Goal: Task Accomplishment & Management: Complete application form

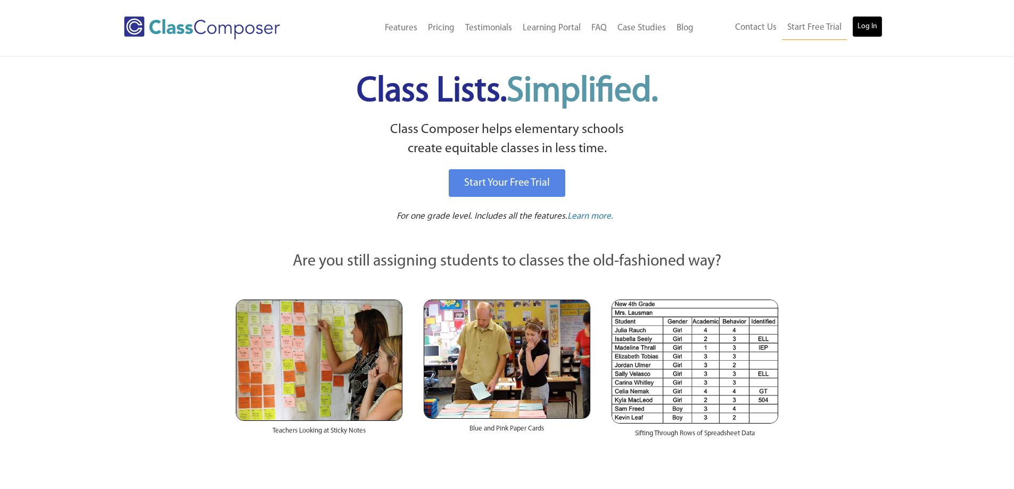
click at [873, 31] on link "Log In" at bounding box center [867, 26] width 30 height 21
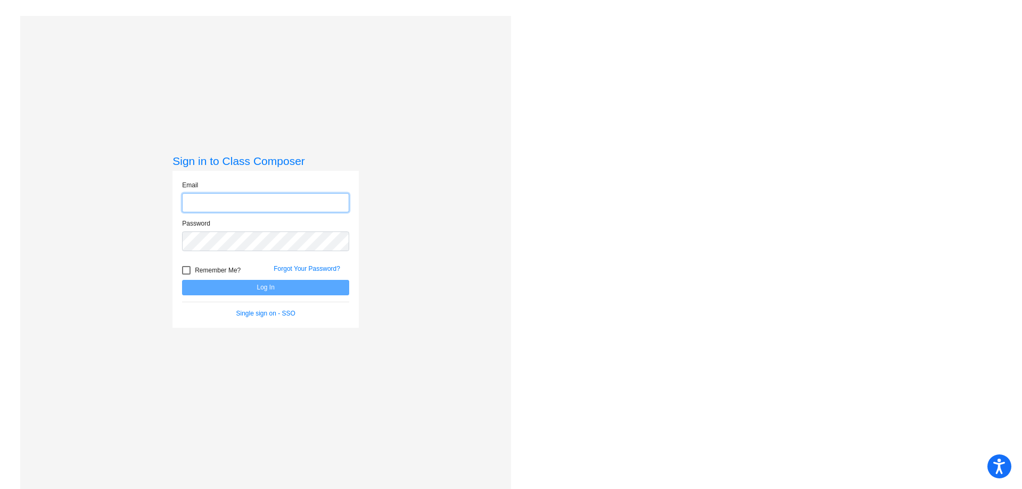
click at [262, 198] on input "email" at bounding box center [265, 203] width 167 height 20
type input "[EMAIL_ADDRESS][DOMAIN_NAME]"
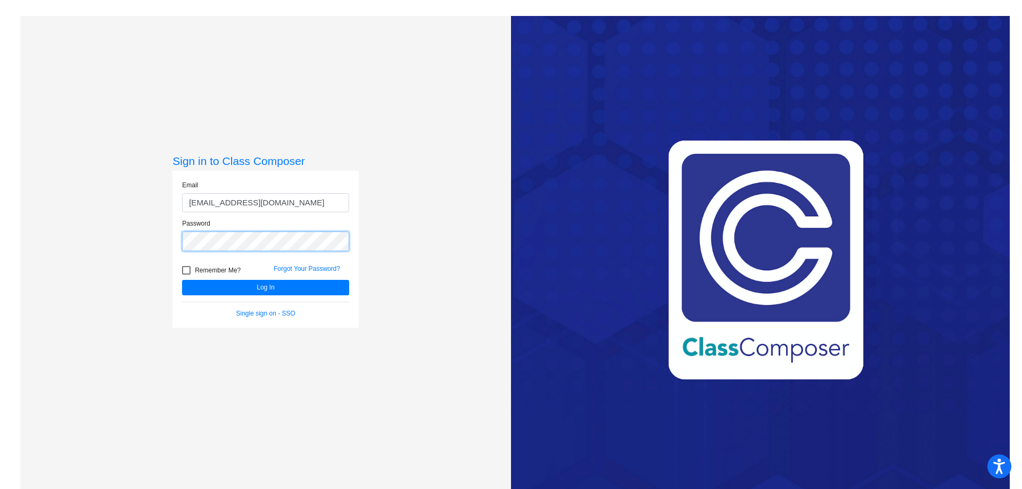
click at [182, 280] on button "Log In" at bounding box center [265, 287] width 167 height 15
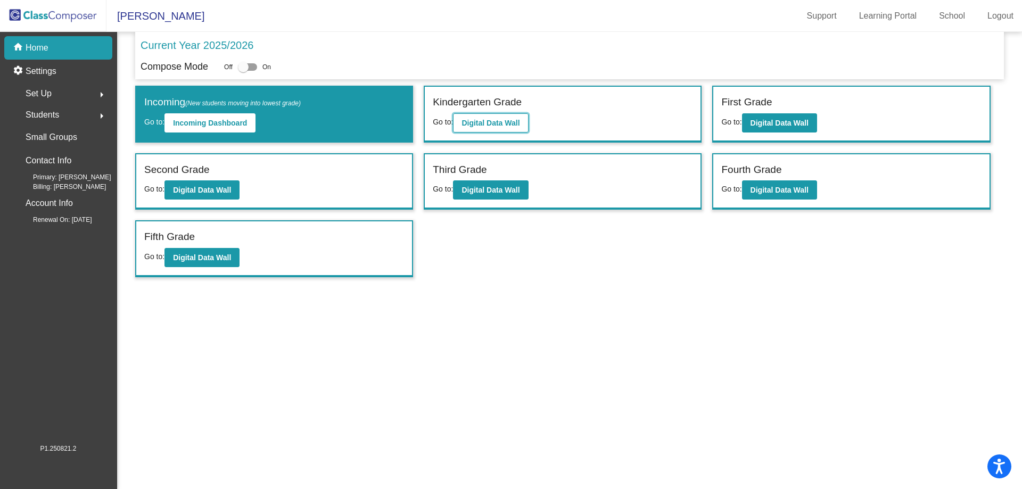
click at [496, 124] on b "Digital Data Wall" at bounding box center [491, 123] width 58 height 9
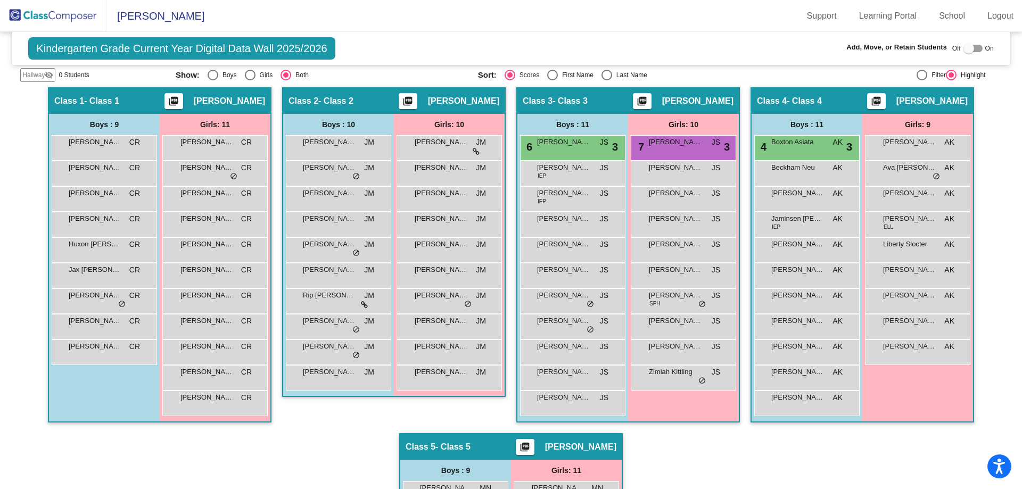
scroll to position [213, 0]
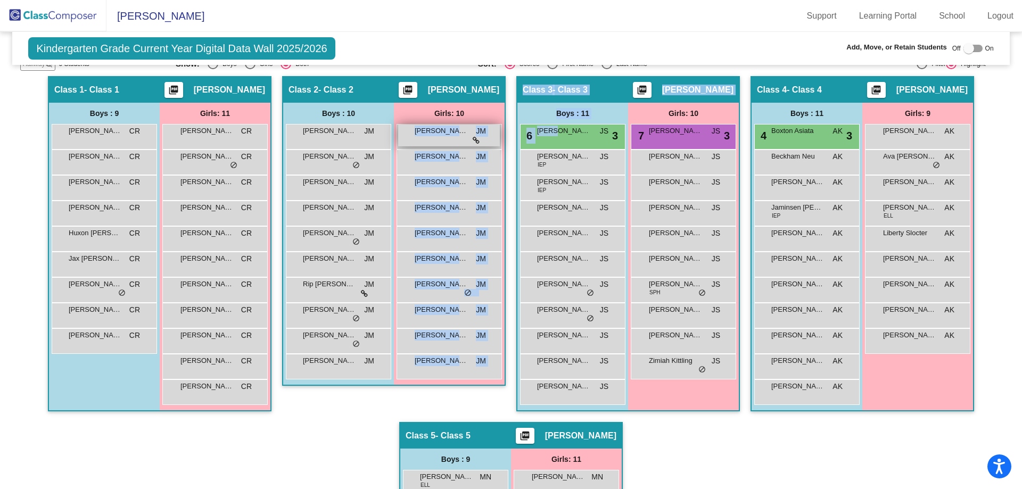
drag, startPoint x: 553, startPoint y: 133, endPoint x: 435, endPoint y: 145, distance: 118.3
click at [430, 145] on div "Hallway - Hallway Class picture_as_pdf Add Student First Name Last Name Student…" at bounding box center [510, 422] width 981 height 692
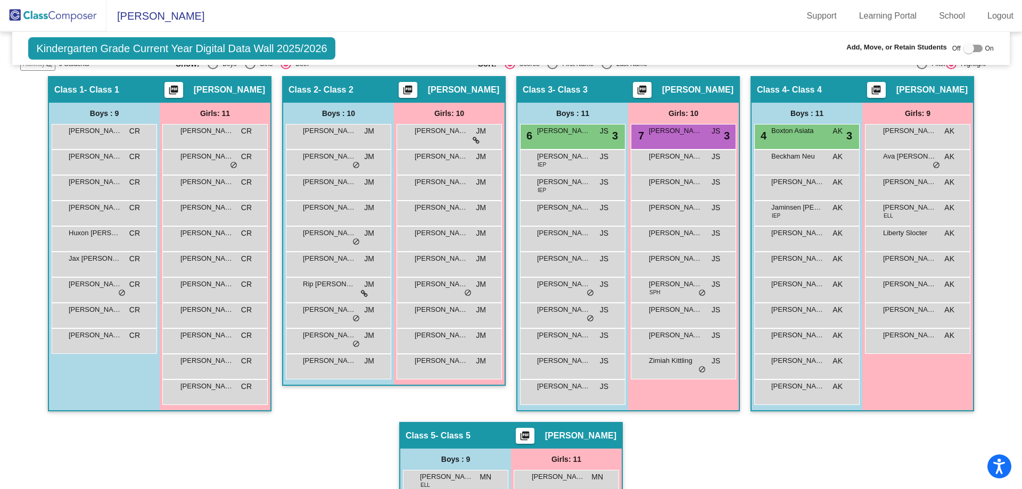
click at [964, 46] on div at bounding box center [969, 48] width 11 height 11
checkbox input "true"
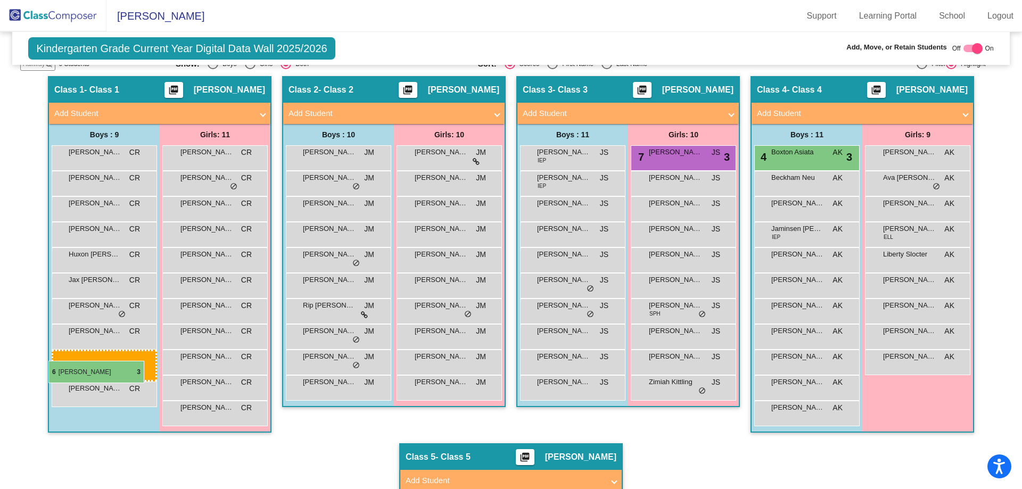
drag, startPoint x: 573, startPoint y: 154, endPoint x: 48, endPoint y: 361, distance: 564.3
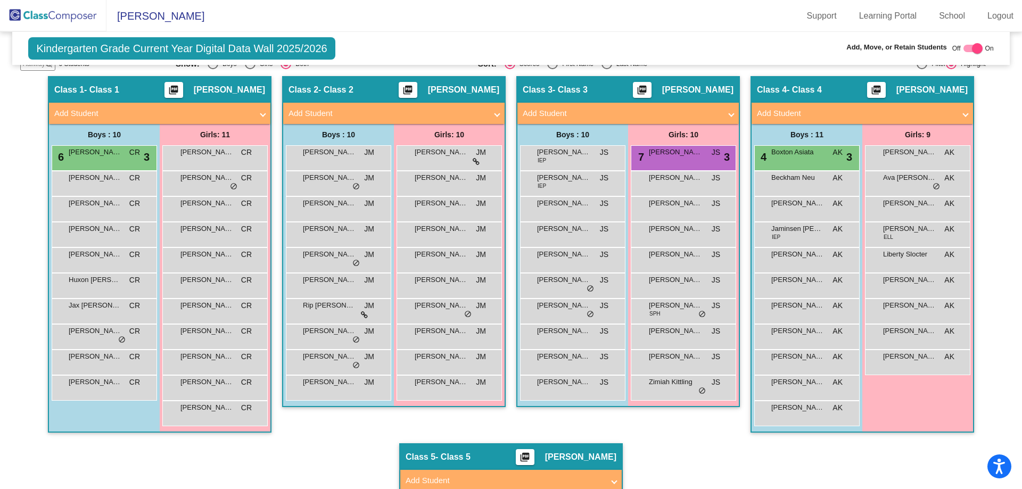
click at [81, 18] on img at bounding box center [53, 15] width 106 height 31
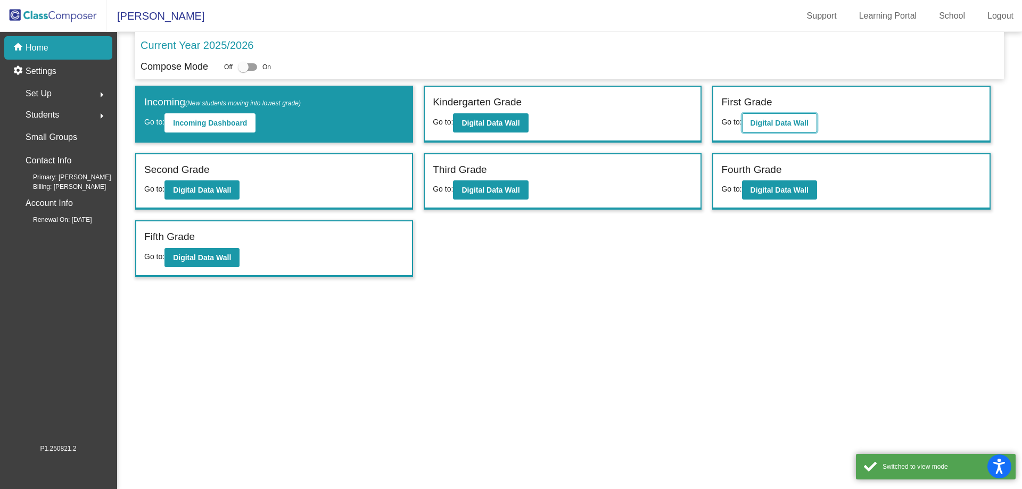
click at [782, 117] on button "Digital Data Wall" at bounding box center [779, 122] width 75 height 19
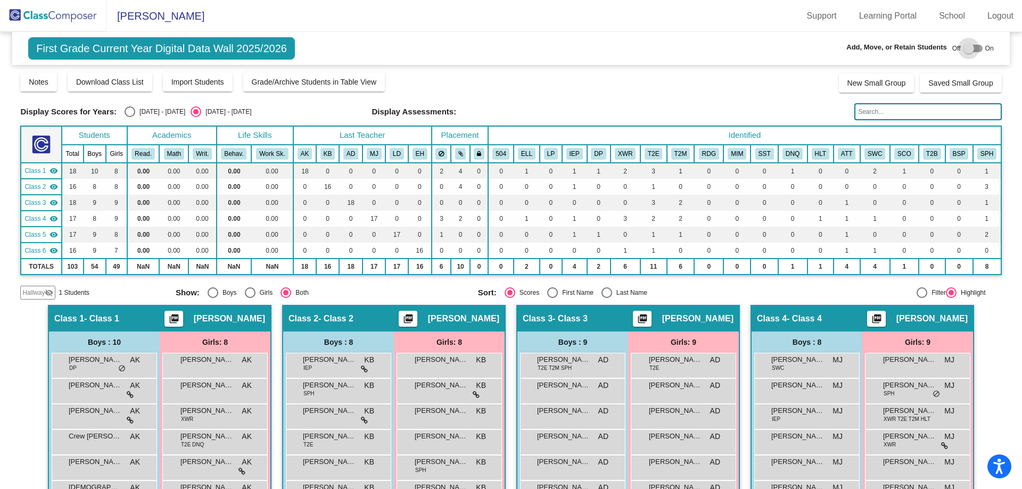
click at [964, 47] on div at bounding box center [969, 48] width 11 height 11
checkbox input "true"
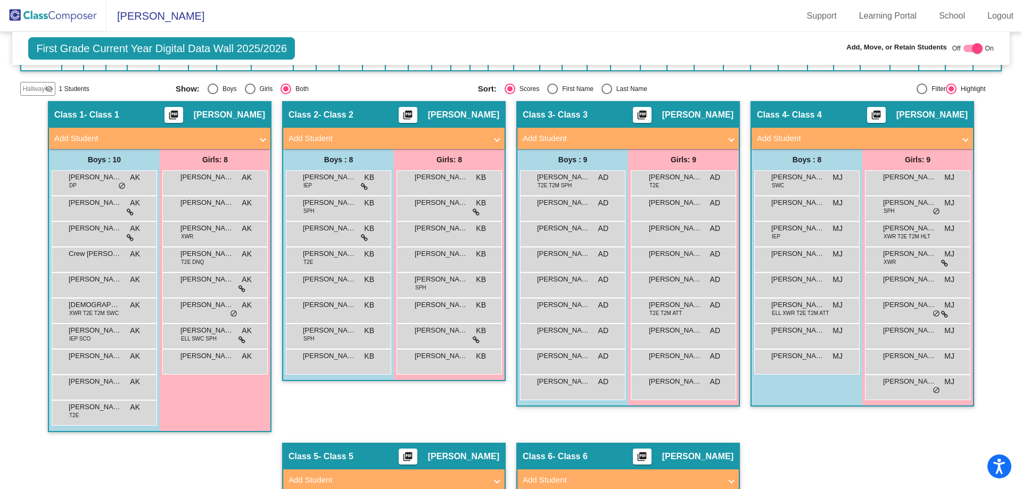
scroll to position [208, 0]
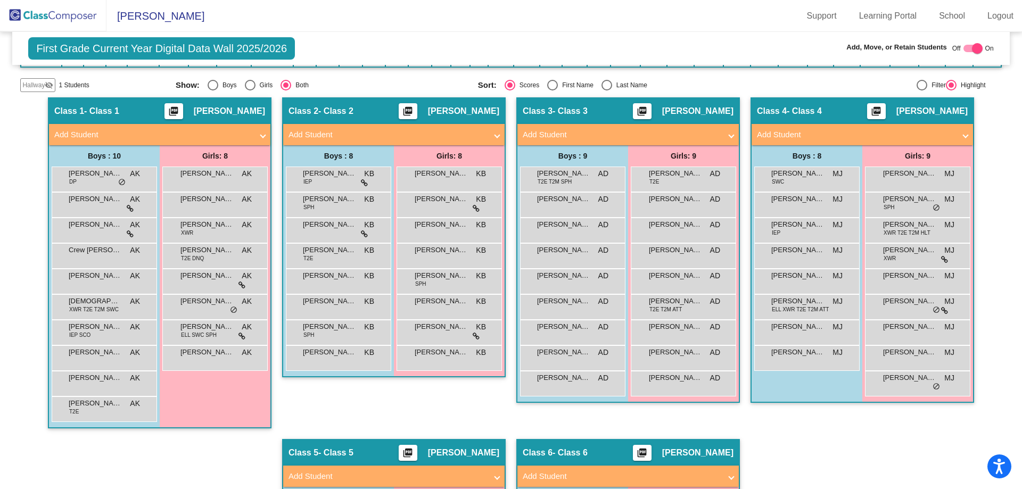
click at [72, 17] on img at bounding box center [53, 15] width 106 height 31
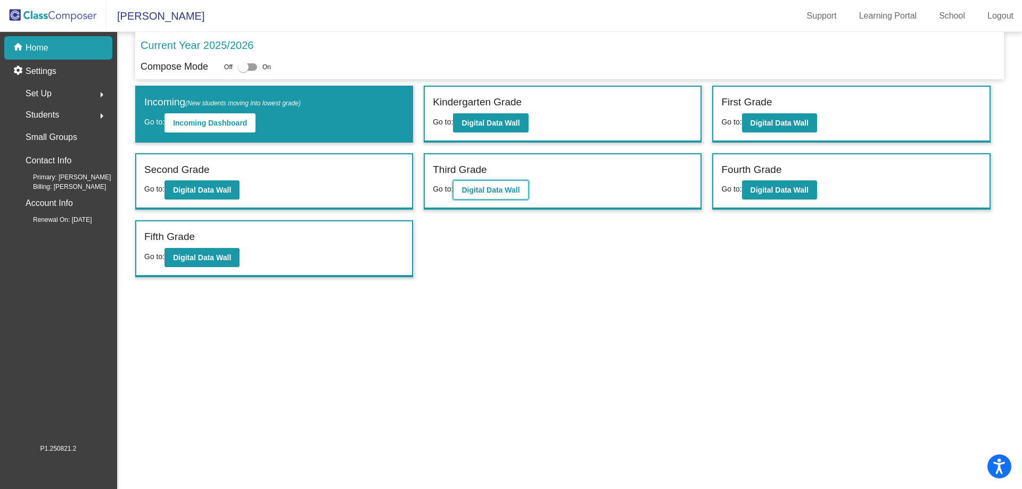
click at [517, 185] on button "Digital Data Wall" at bounding box center [490, 189] width 75 height 19
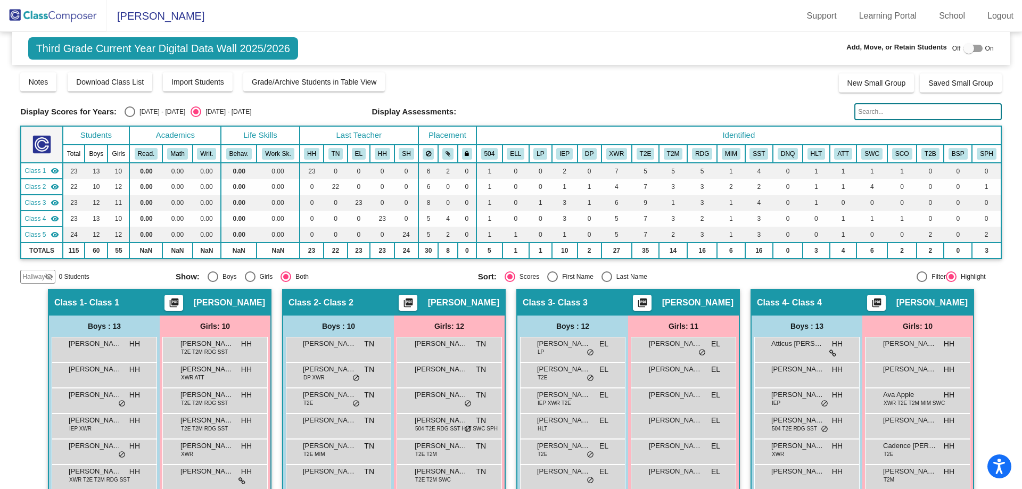
click at [968, 50] on div at bounding box center [969, 48] width 11 height 11
checkbox input "true"
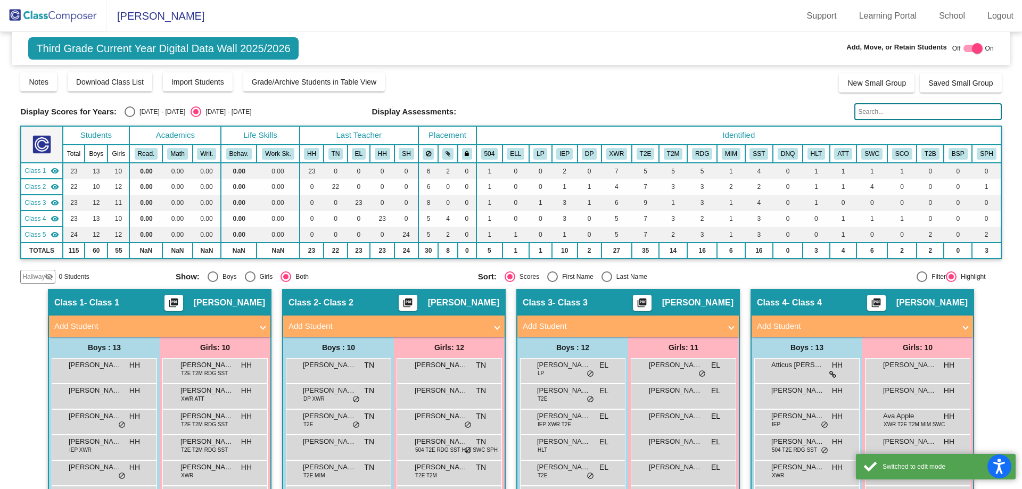
click at [42, 274] on span "Hallway" at bounding box center [33, 277] width 22 height 10
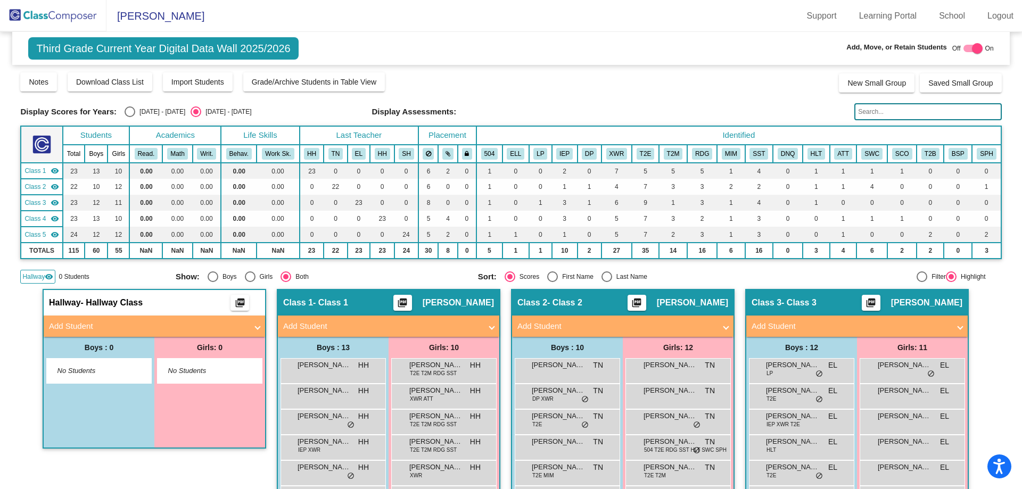
click at [95, 323] on mat-panel-title "Add Student" at bounding box center [148, 326] width 198 height 12
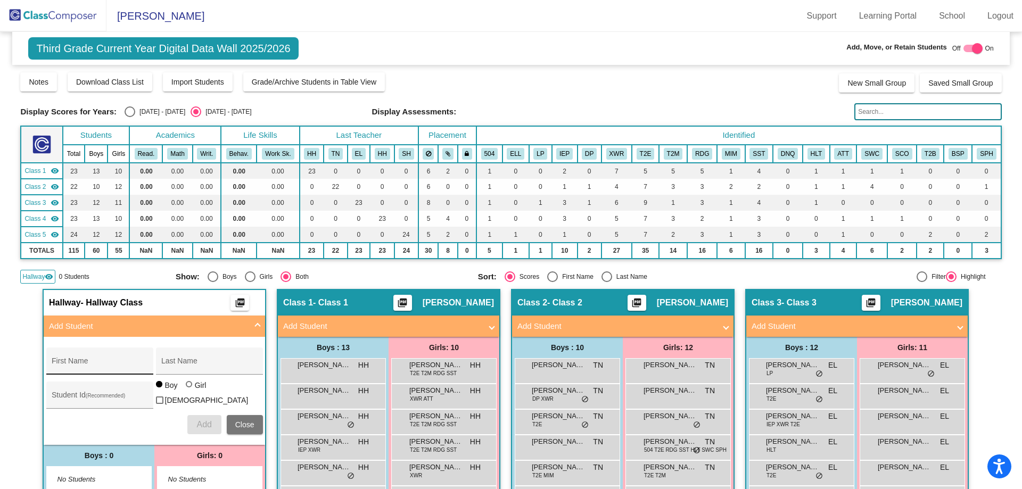
click at [81, 359] on div "First Name" at bounding box center [100, 364] width 96 height 22
type input "Lillee"
type input "[PERSON_NAME]"
click at [186, 388] on div at bounding box center [189, 384] width 6 height 6
click at [190, 390] on input "Girl" at bounding box center [190, 390] width 1 height 1
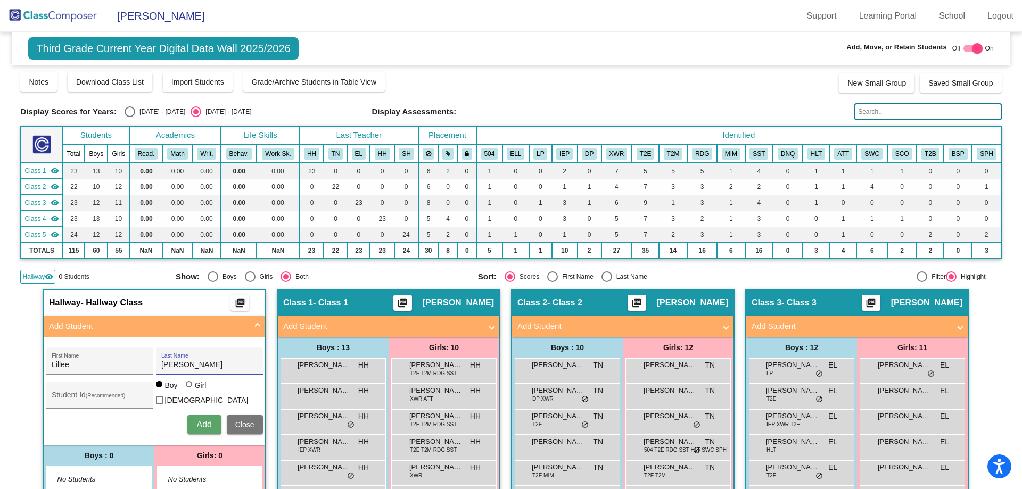
radio input "true"
click at [199, 422] on span "Add" at bounding box center [203, 424] width 15 height 9
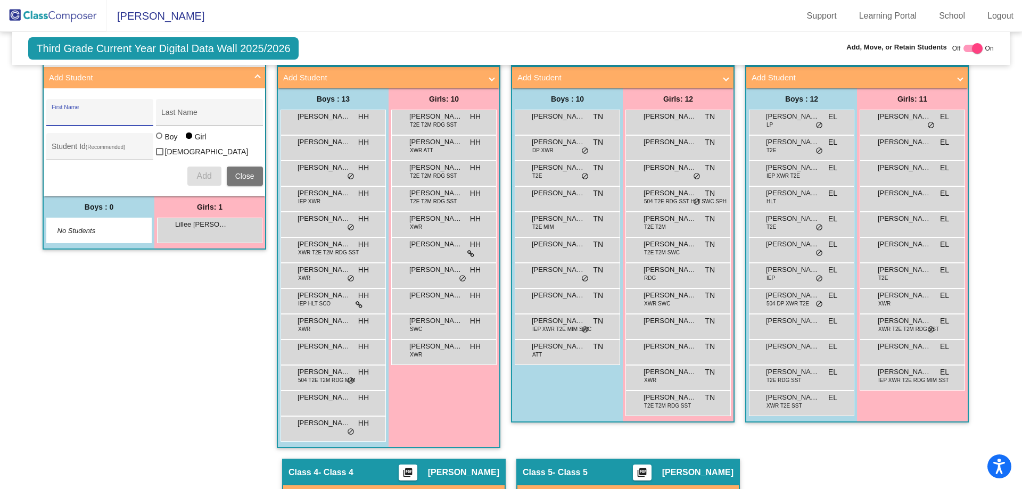
scroll to position [213, 0]
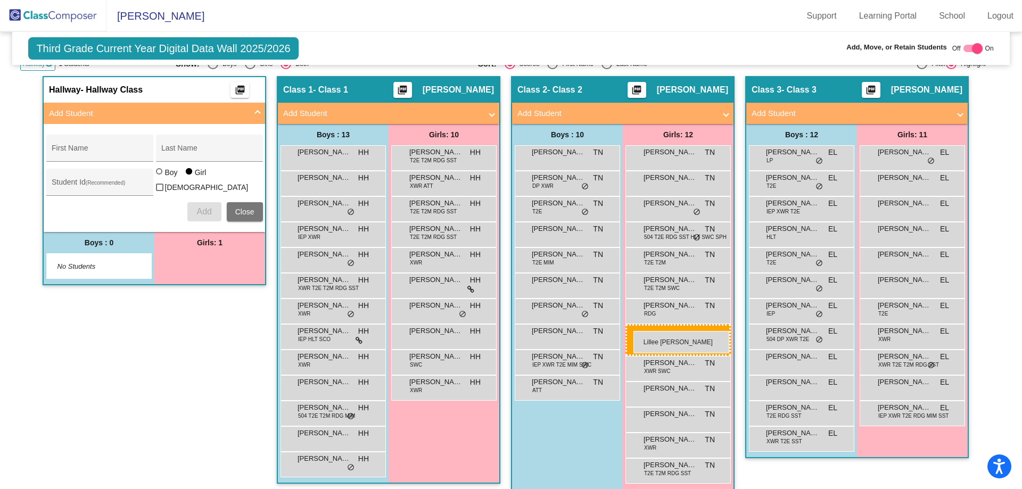
drag, startPoint x: 223, startPoint y: 261, endPoint x: 634, endPoint y: 331, distance: 416.9
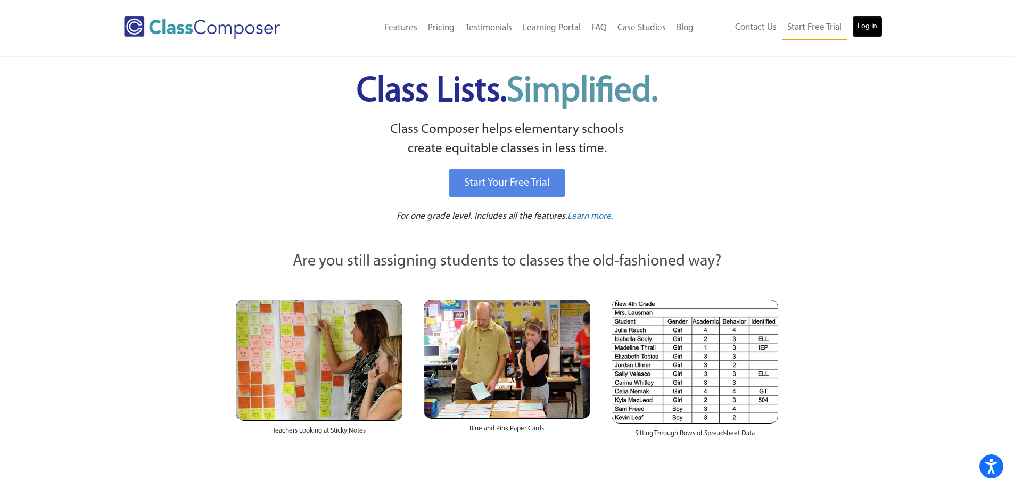
click at [864, 23] on link "Log In" at bounding box center [867, 26] width 30 height 21
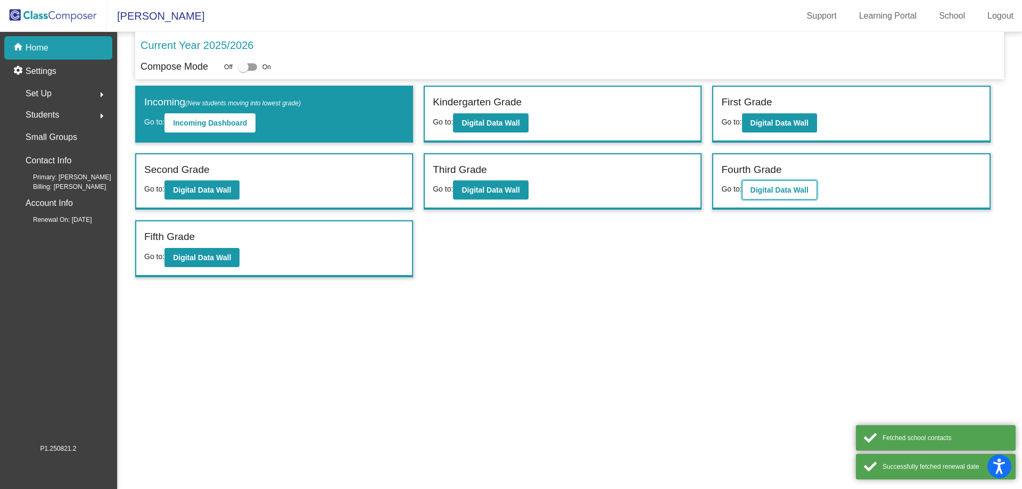
click at [813, 190] on button "Digital Data Wall" at bounding box center [779, 189] width 75 height 19
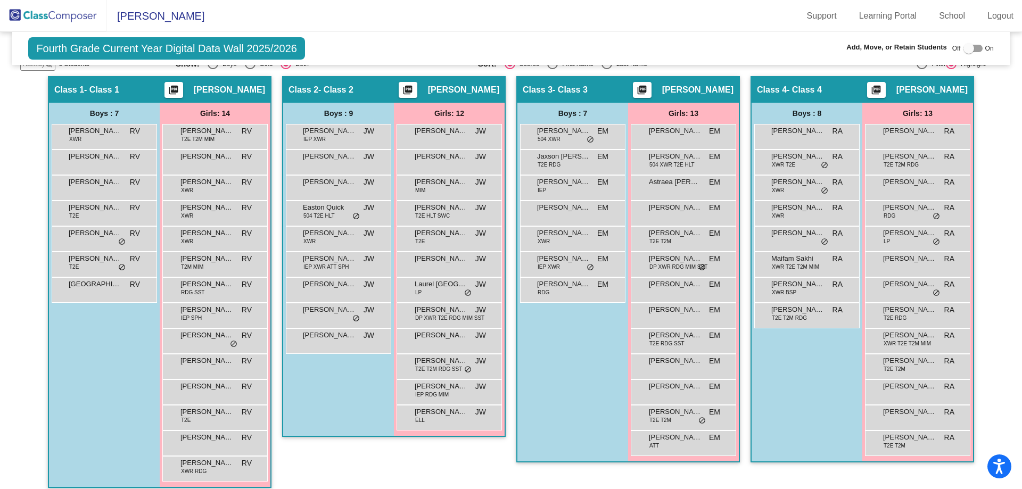
scroll to position [53, 0]
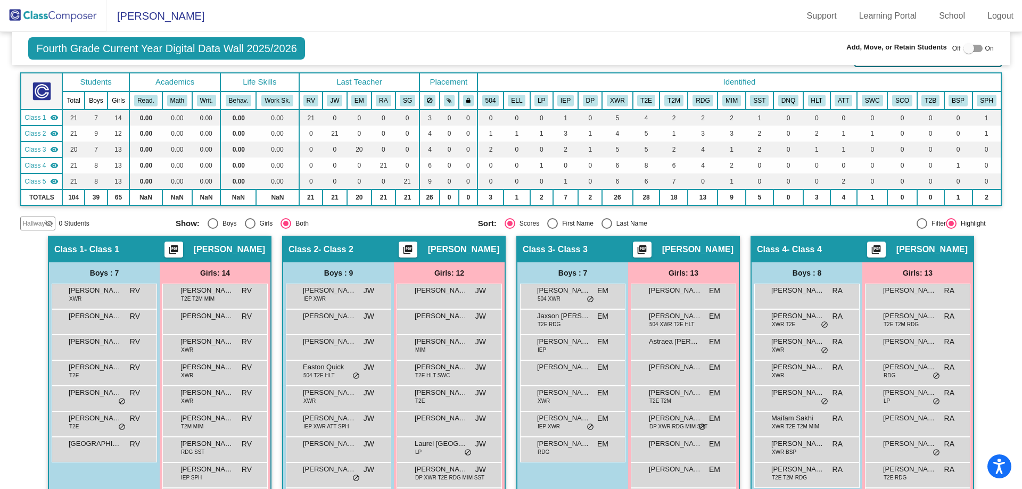
click at [602, 218] on div "Select an option" at bounding box center [607, 223] width 11 height 11
click at [606, 229] on input "Last Name" at bounding box center [606, 229] width 1 height 1
radio input "true"
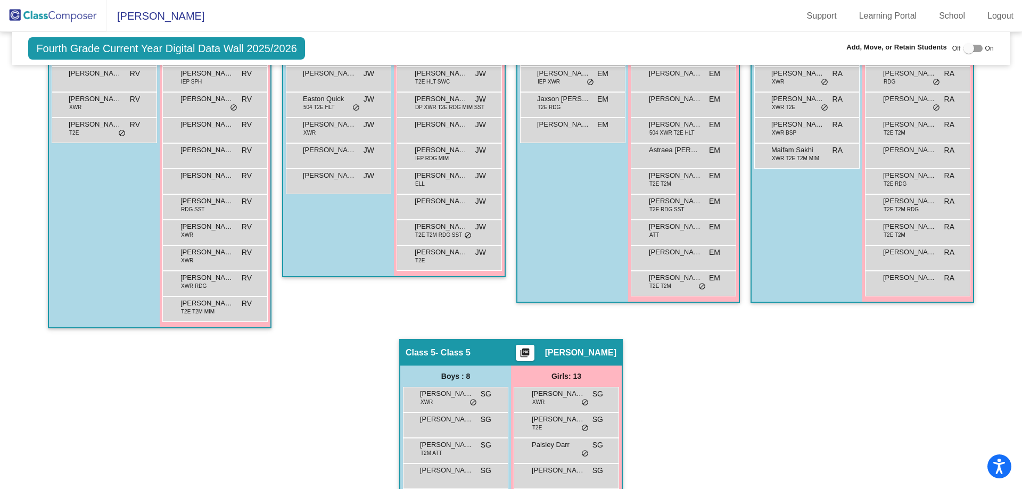
scroll to position [213, 0]
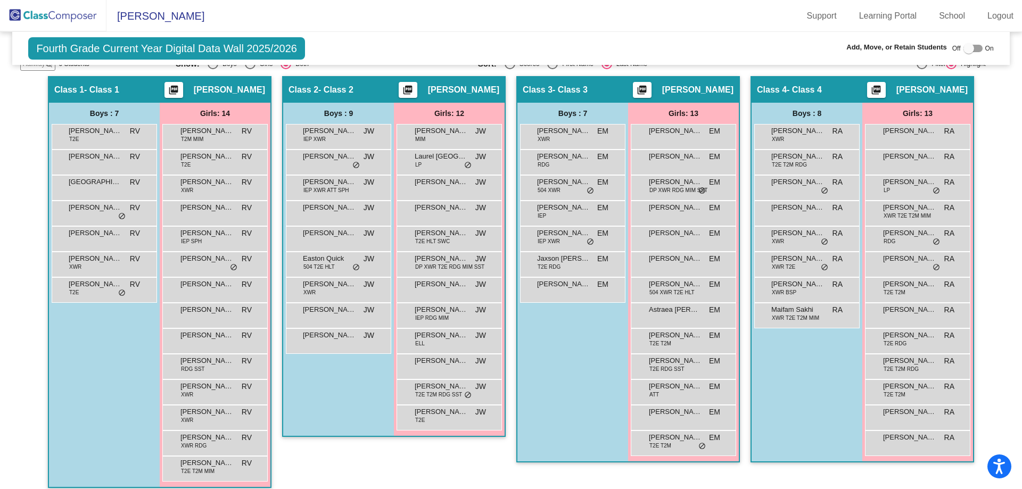
click at [56, 17] on img at bounding box center [53, 15] width 106 height 31
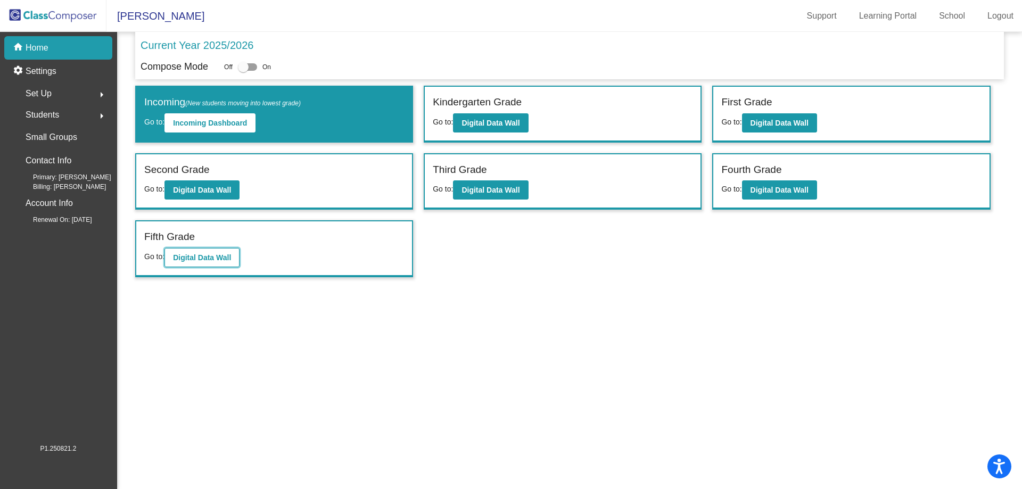
click at [203, 260] on b "Digital Data Wall" at bounding box center [202, 257] width 58 height 9
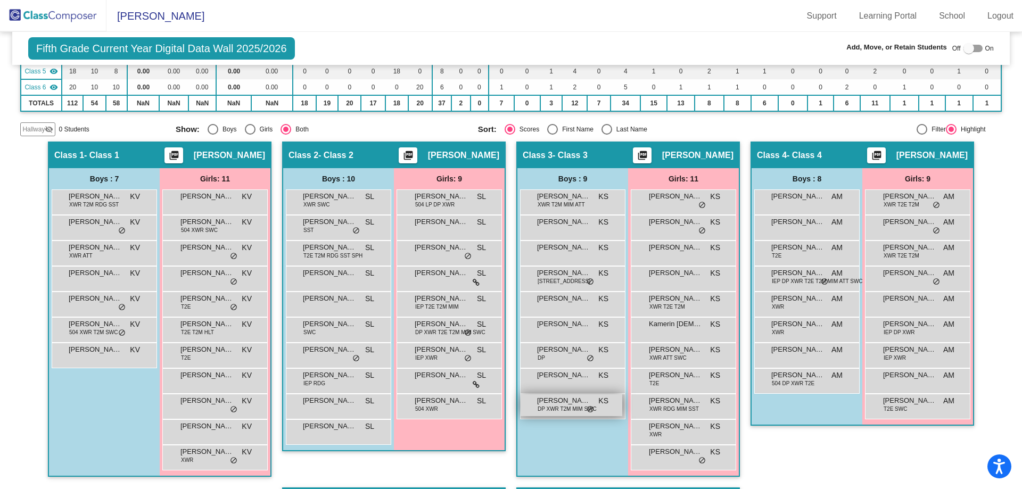
scroll to position [163, 0]
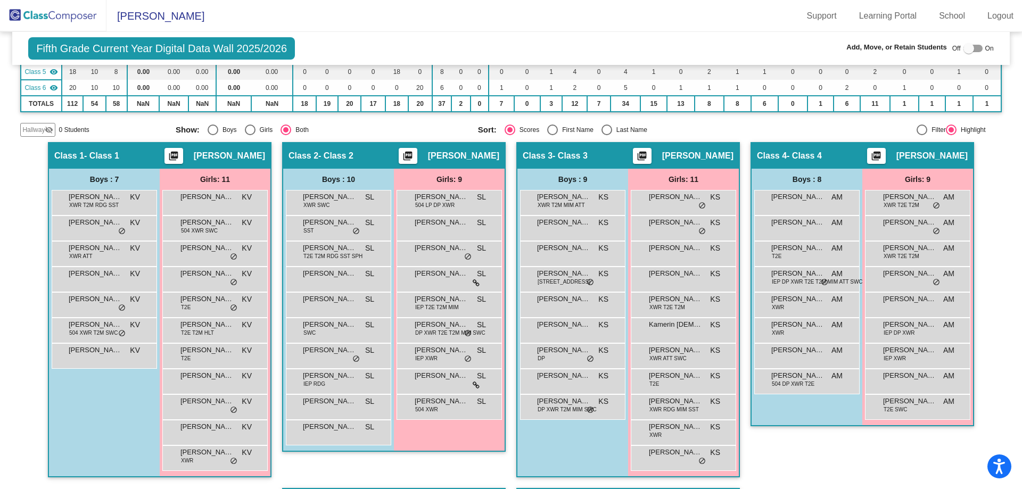
click at [604, 130] on div "Select an option" at bounding box center [607, 130] width 11 height 11
click at [606, 135] on input "Last Name" at bounding box center [606, 135] width 1 height 1
radio input "true"
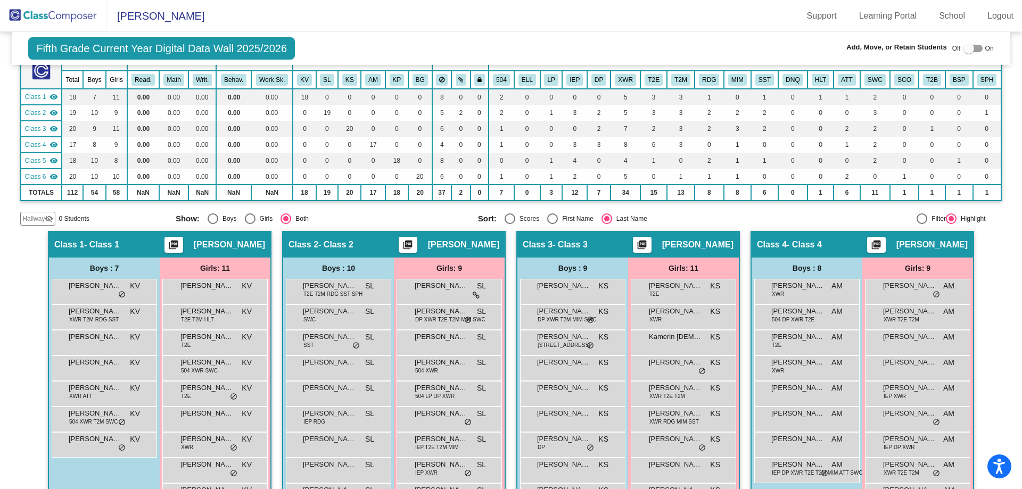
scroll to position [0, 0]
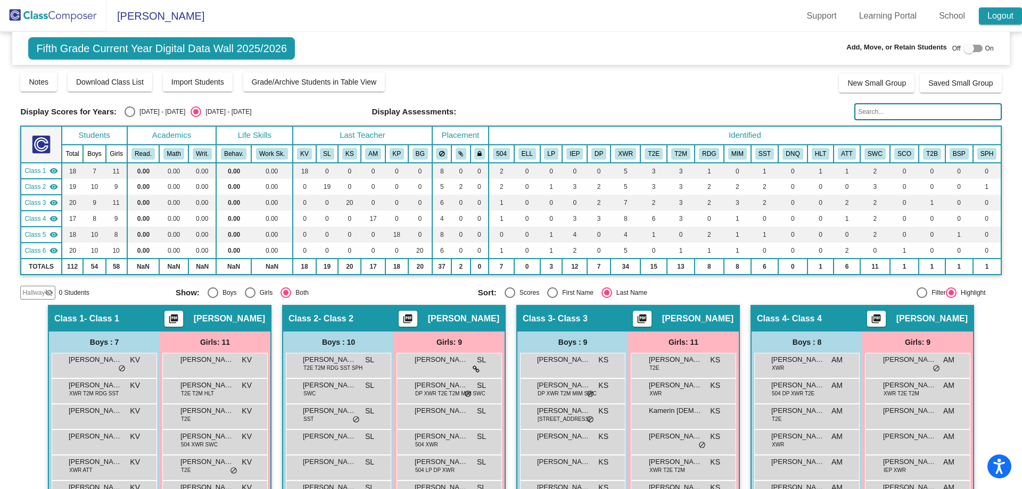
click at [1004, 13] on link "Logout" at bounding box center [1000, 15] width 43 height 17
